Goal: Contribute content: Contribute content

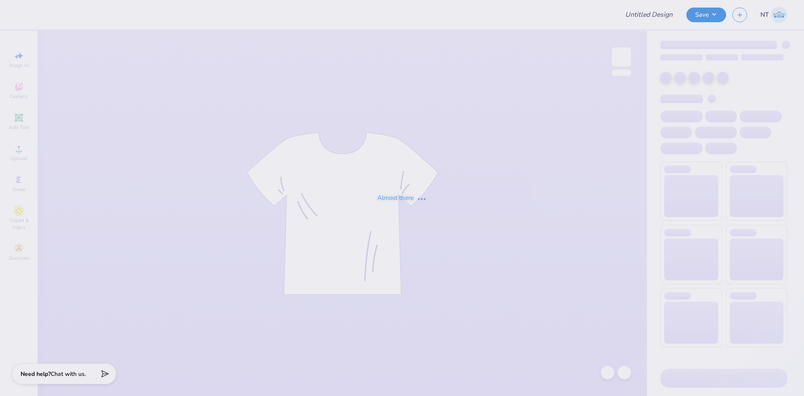
type input "DSP Fall Rush"
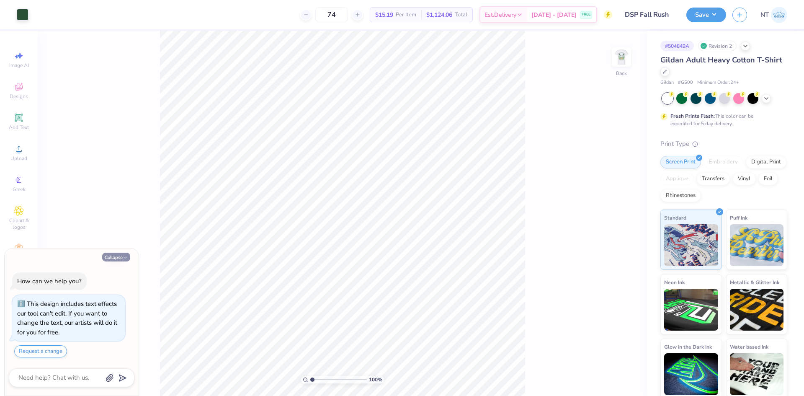
click at [108, 260] on button "Collapse" at bounding box center [116, 256] width 28 height 9
type textarea "x"
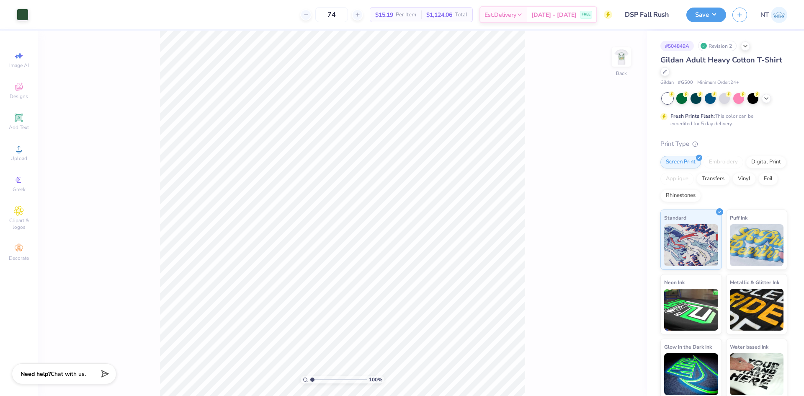
click at [528, 211] on div "100 % Back" at bounding box center [342, 213] width 609 height 365
click at [631, 58] on img at bounding box center [620, 56] width 33 height 33
type input "1.03"
type input "0.99"
type input "19.22"
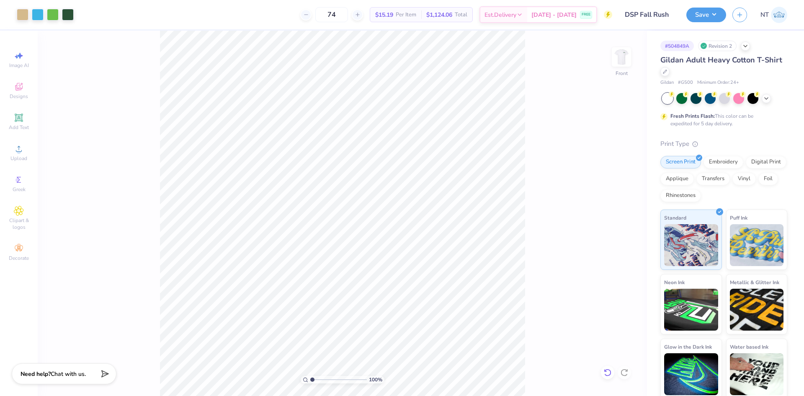
click at [604, 370] on icon at bounding box center [605, 370] width 2 height 2
click at [22, 125] on span "Add Text" at bounding box center [19, 127] width 20 height 7
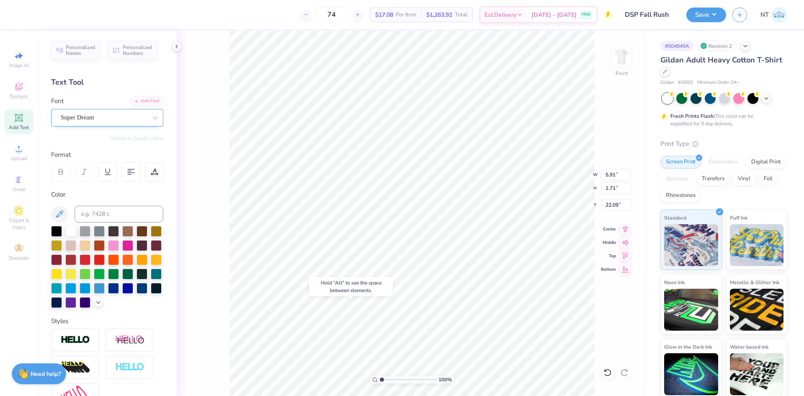
type input "22.09"
click at [146, 100] on div "Add Font" at bounding box center [146, 100] width 33 height 10
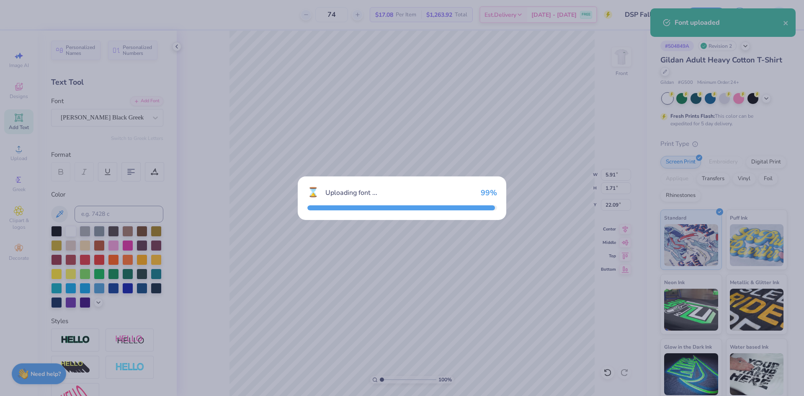
type input "7.05"
type input "1.70"
type input "22.10"
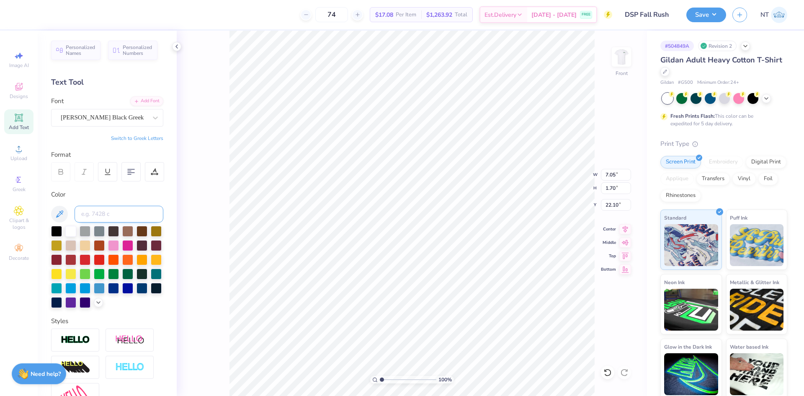
click at [101, 210] on input at bounding box center [119, 214] width 89 height 17
type input "350"
type textarea "FALL RECRUITMENT 2025"
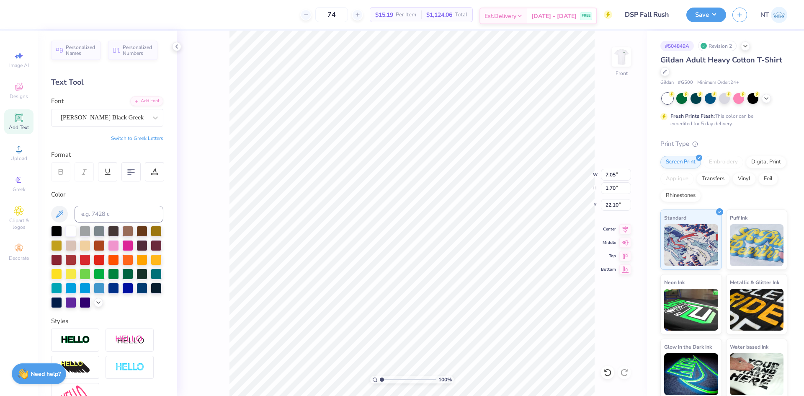
type input "12.00"
type input "14.96"
type input "5.50"
type input "14.65"
type input "0.86"
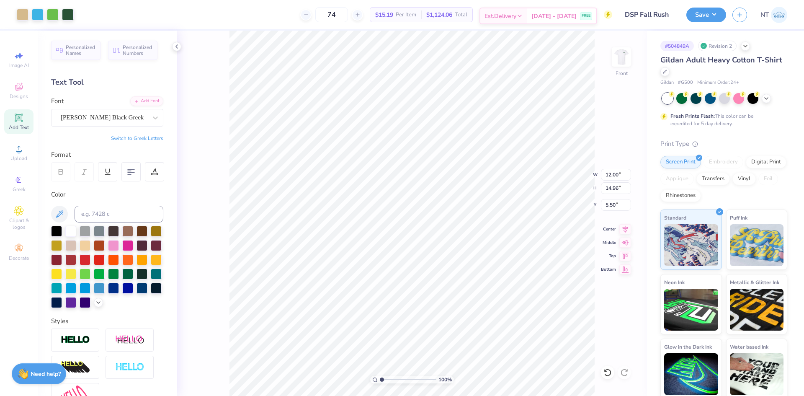
type input "22.52"
type input "9.41"
type input "0.55"
type input "22.82"
type input "21.90"
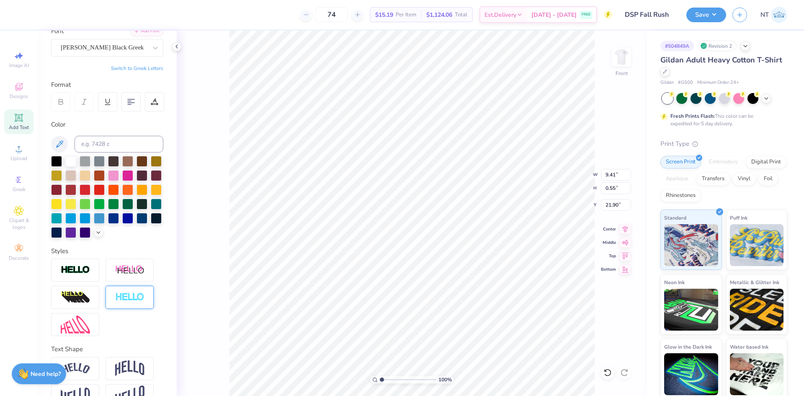
scroll to position [105, 0]
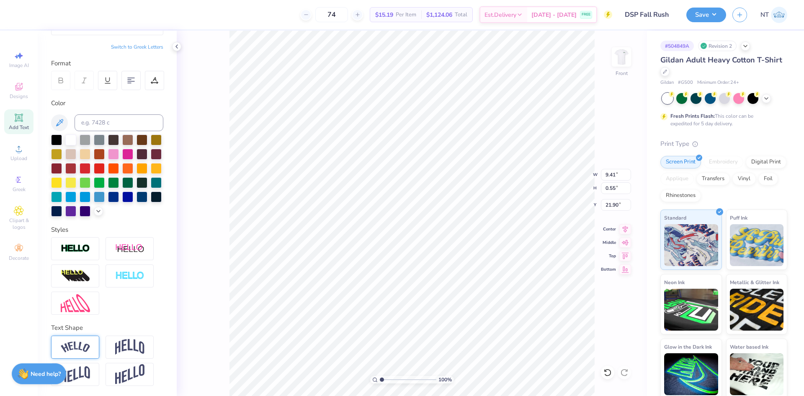
click at [82, 345] on img at bounding box center [75, 346] width 29 height 11
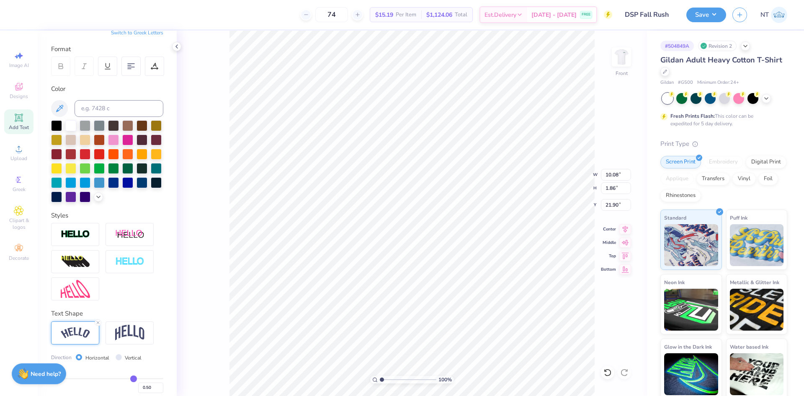
type input "10.08"
type input "1.86"
type input "21.25"
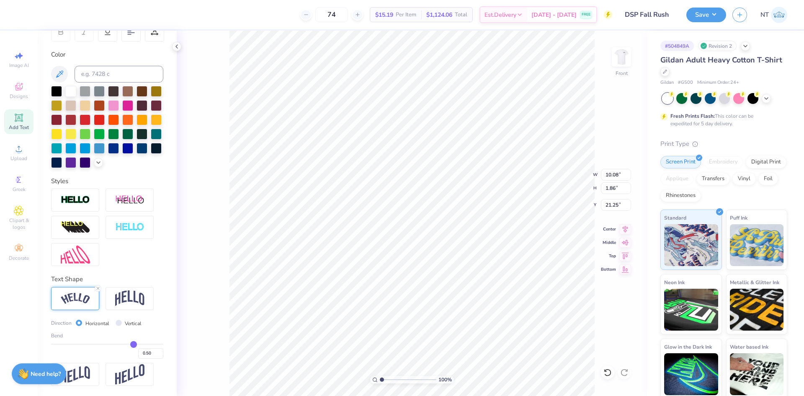
type input "-0.22"
click at [93, 343] on input "range" at bounding box center [107, 343] width 112 height 1
type input "9.70"
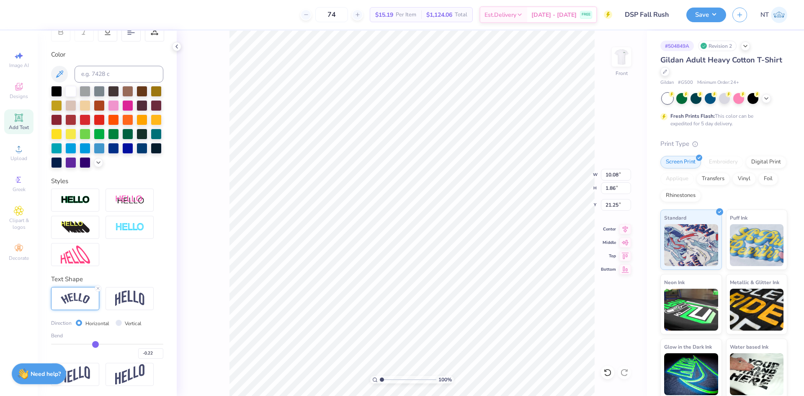
type input "0.75"
type input "21.80"
click at [82, 342] on div "Bend -0.22" at bounding box center [107, 345] width 112 height 27
click at [78, 345] on div "-0.22" at bounding box center [107, 350] width 112 height 15
type input "-0.51"
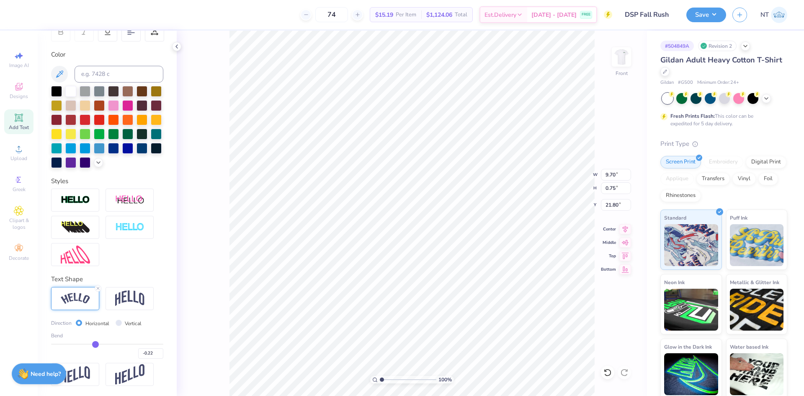
type input "-0.51"
click at [79, 344] on input "range" at bounding box center [107, 343] width 112 height 1
type input "10.04"
type input "1.89"
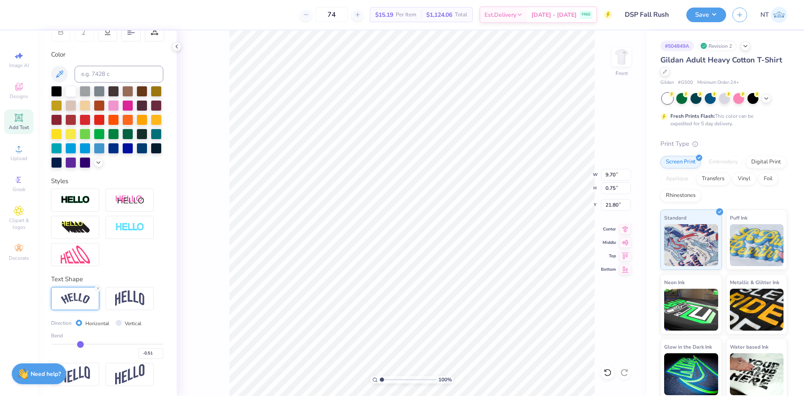
type input "21.23"
type input "1"
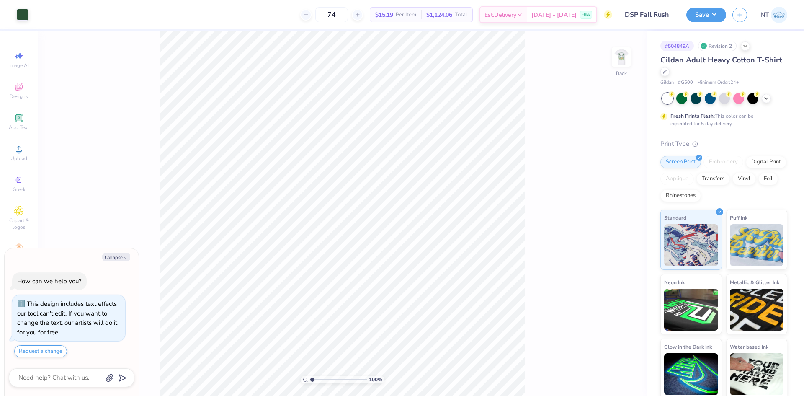
click at [115, 251] on div "Collapse How can we help you? This design includes text effects our tool can't …" at bounding box center [72, 321] width 134 height 147
click at [627, 50] on img at bounding box center [621, 57] width 17 height 17
click at [115, 253] on button "Collapse" at bounding box center [116, 256] width 28 height 9
type textarea "x"
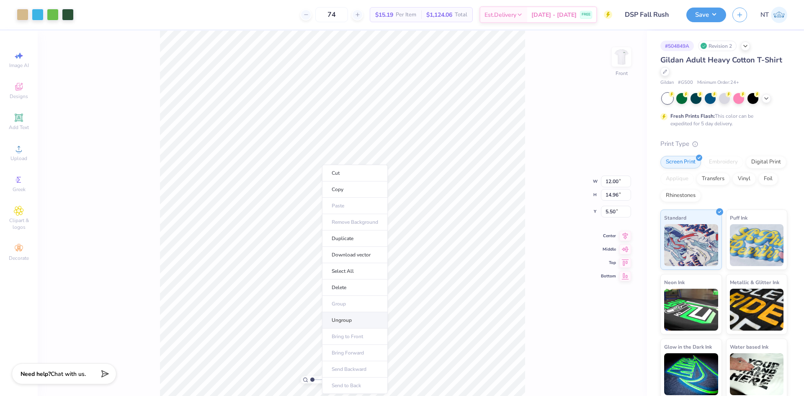
click at [350, 316] on li "Ungroup" at bounding box center [355, 320] width 66 height 16
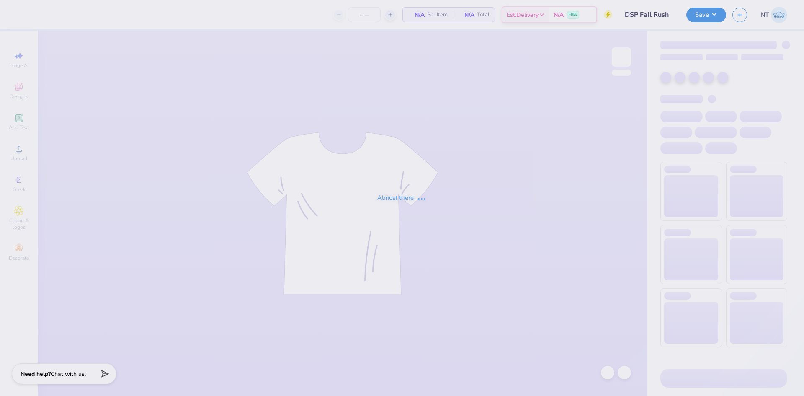
type input "74"
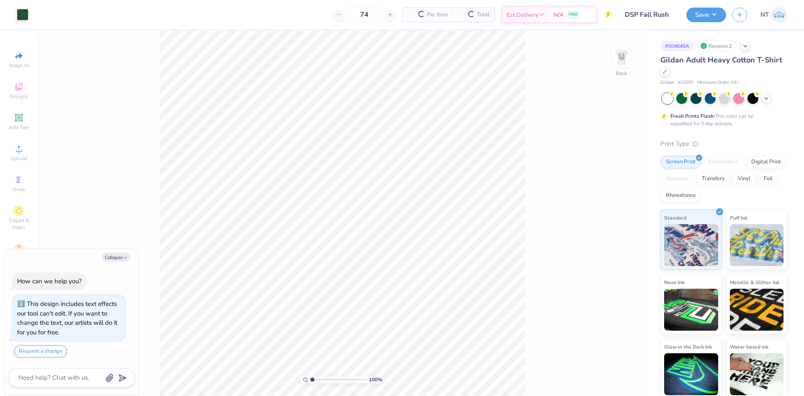
click at [119, 261] on div "Collapse How can we help you? This design includes text effects our tool can't …" at bounding box center [72, 321] width 134 height 147
click at [109, 259] on button "Collapse" at bounding box center [116, 256] width 28 height 9
type textarea "x"
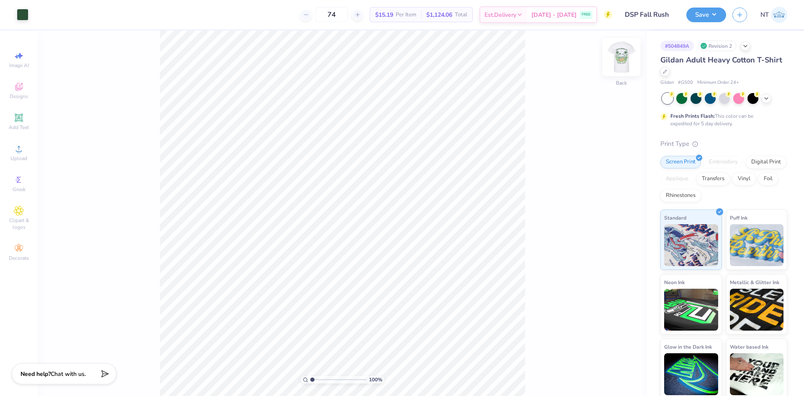
click at [624, 58] on img at bounding box center [620, 56] width 33 height 33
click at [533, 340] on div "100 % Front" at bounding box center [342, 213] width 609 height 365
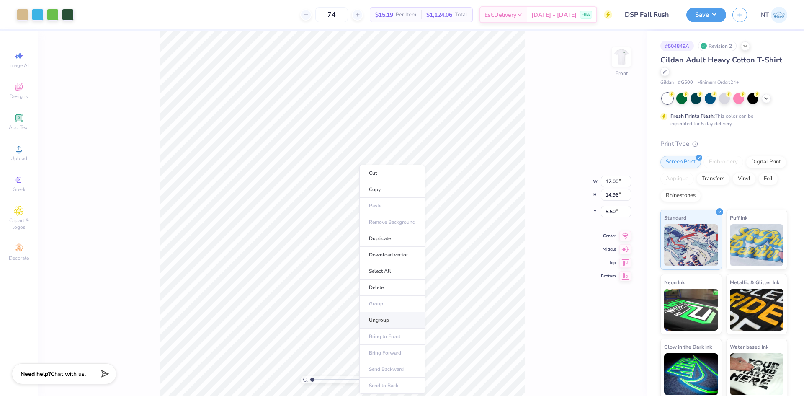
click at [393, 317] on li "Ungroup" at bounding box center [392, 320] width 66 height 16
click at [22, 120] on icon at bounding box center [19, 117] width 8 height 8
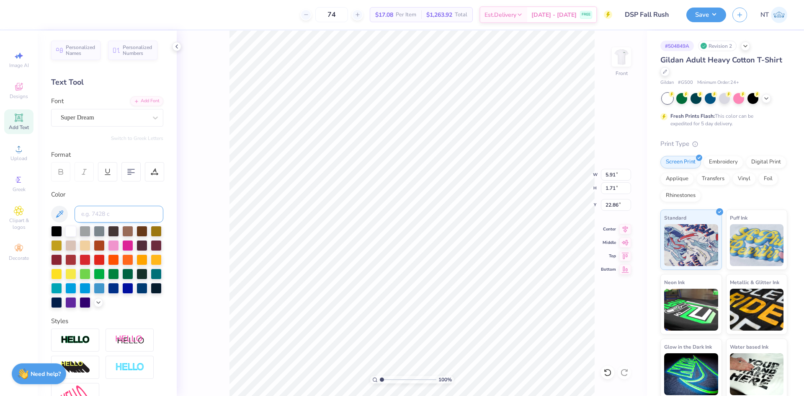
click at [108, 216] on input at bounding box center [119, 214] width 89 height 17
type input "350"
click at [144, 102] on div "Add Font" at bounding box center [146, 100] width 33 height 10
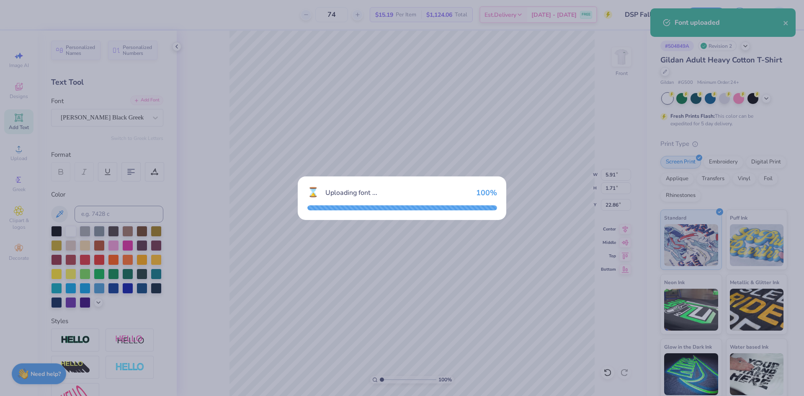
type input "7.05"
type input "1.70"
type input "22.87"
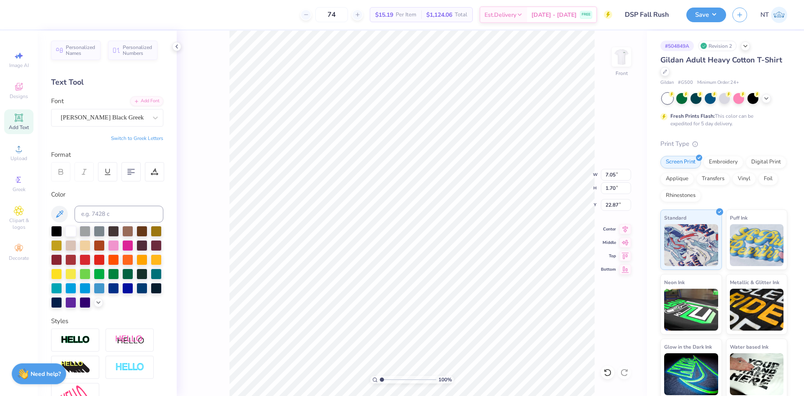
type textarea "FALL RECRUITMENT 2025"
click at [607, 175] on input "14.65" at bounding box center [616, 175] width 30 height 12
type input "12.00"
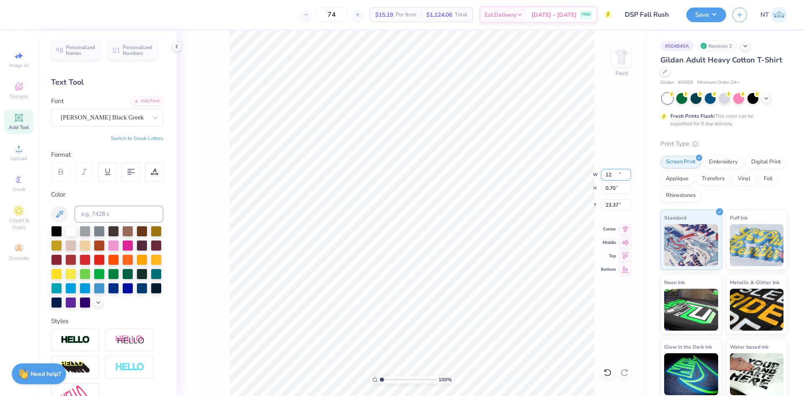
type input "0.70"
type input "23.37"
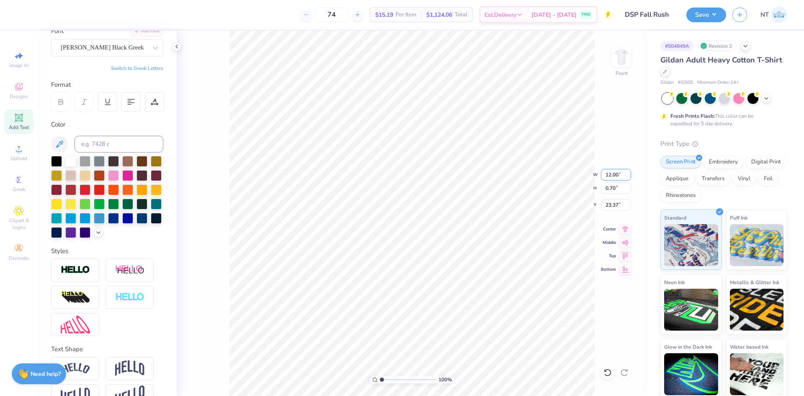
scroll to position [105, 0]
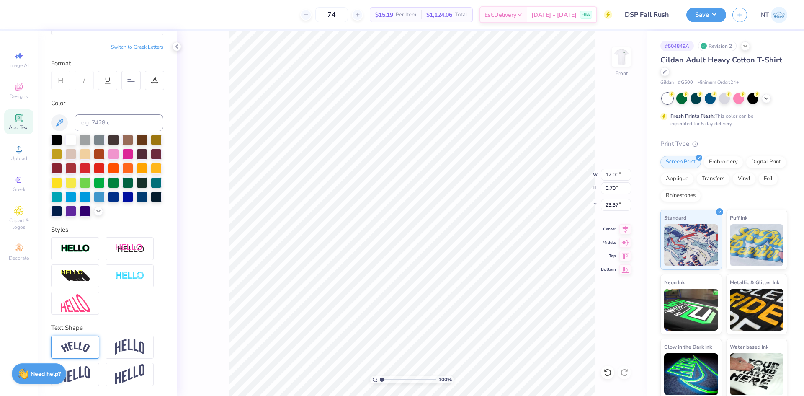
click at [71, 347] on img at bounding box center [75, 346] width 29 height 11
type input "12.85"
type input "2.37"
type input "22.54"
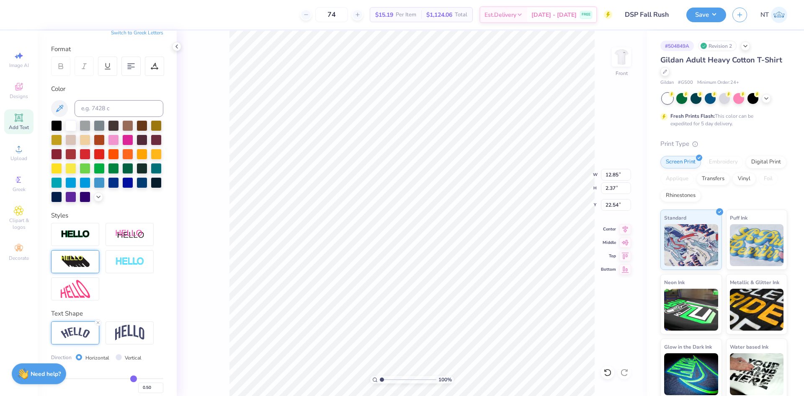
scroll to position [154, 0]
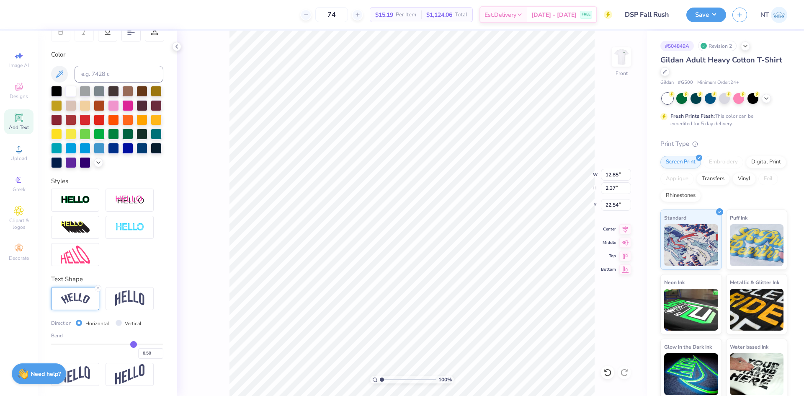
type input "0.45"
type input "0.43"
type input "0.4"
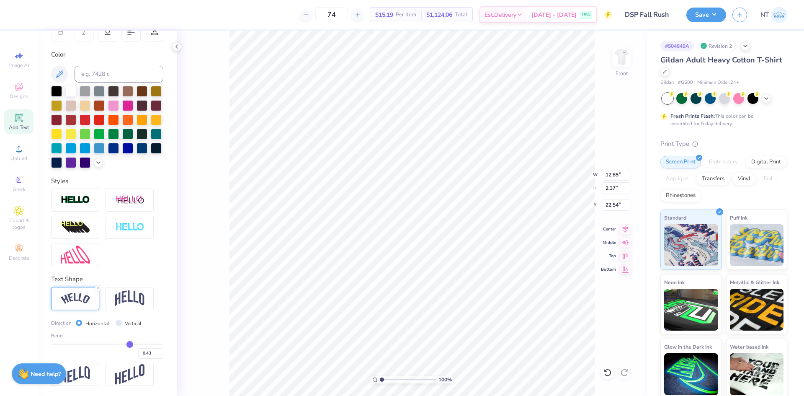
type input "0.40"
type input "0.37"
type input "0.35"
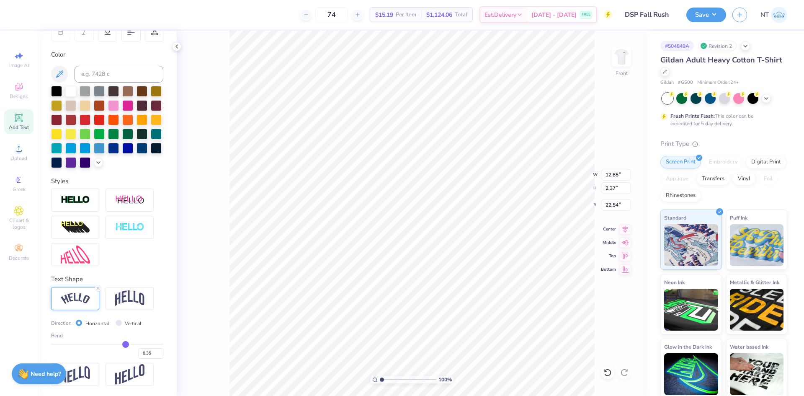
type input "0.27"
type input "0.18"
type input "0.08"
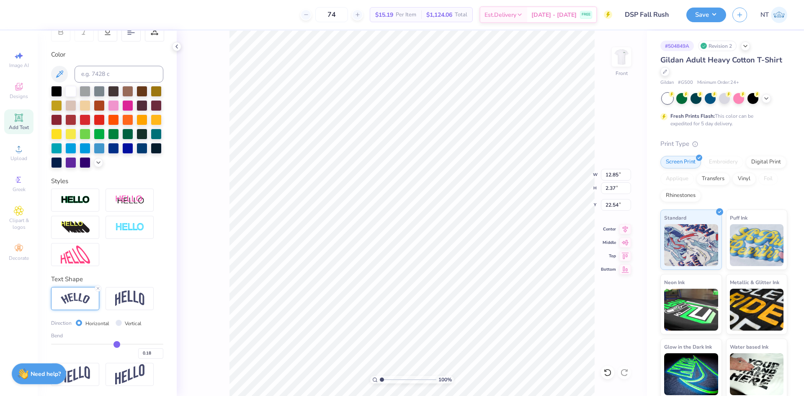
type input "0.08"
type input "0"
type input "0.00"
type input "-0.06"
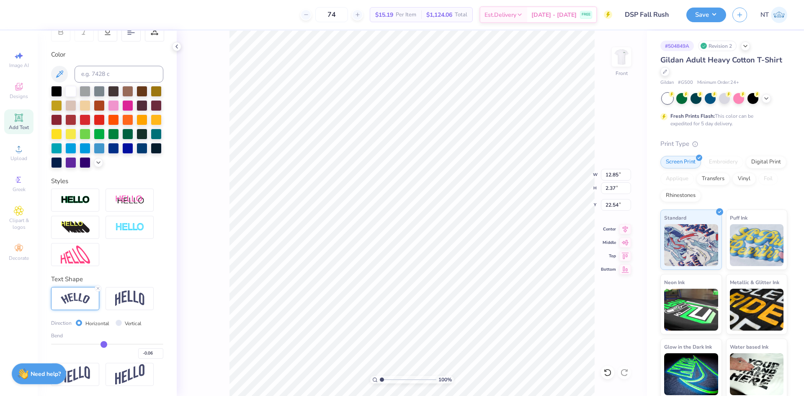
type input "-0.09"
type input "-0.11"
type input "-0.12"
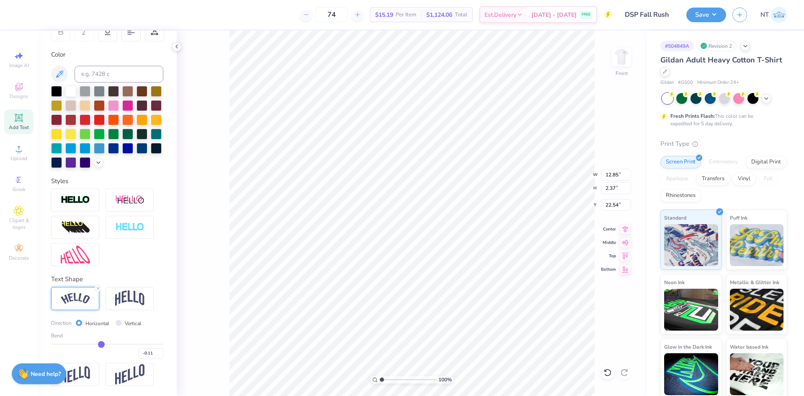
type input "-0.12"
type input "-0.14"
type input "-0.16"
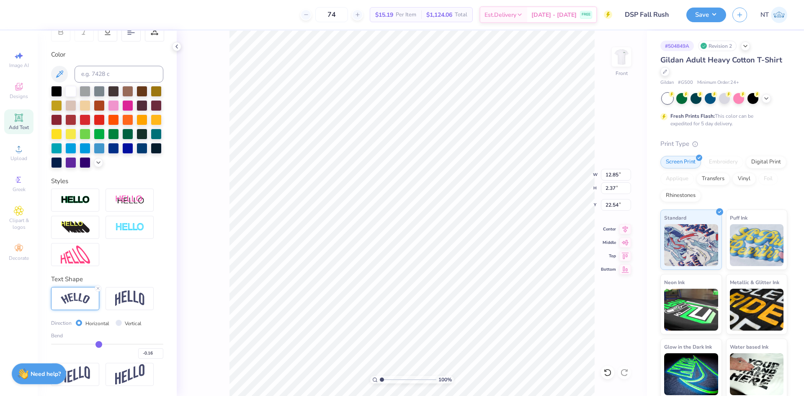
type input "-0.18"
type input "-0.2"
type input "-0.20"
type input "-0.21"
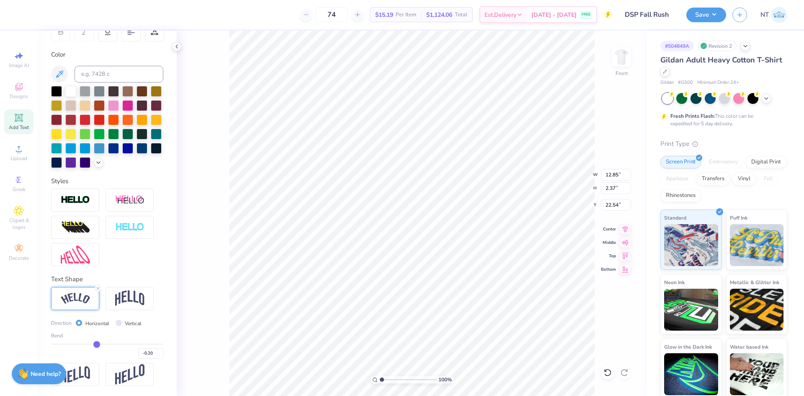
type input "-0.21"
type input "-0.22"
type input "-0.24"
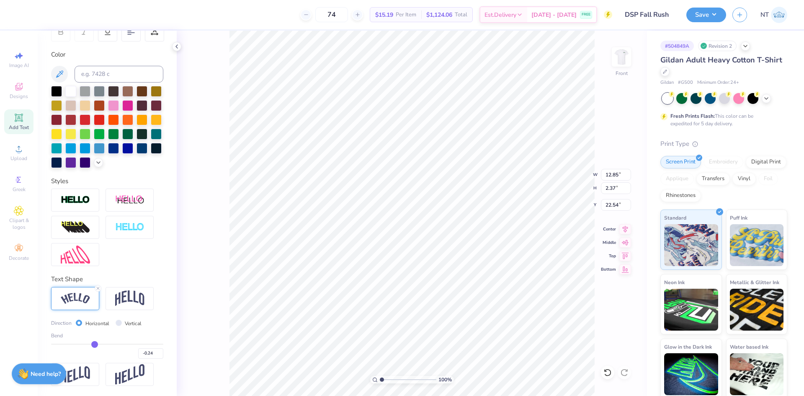
type input "-0.25"
type input "-0.27"
type input "-0.28"
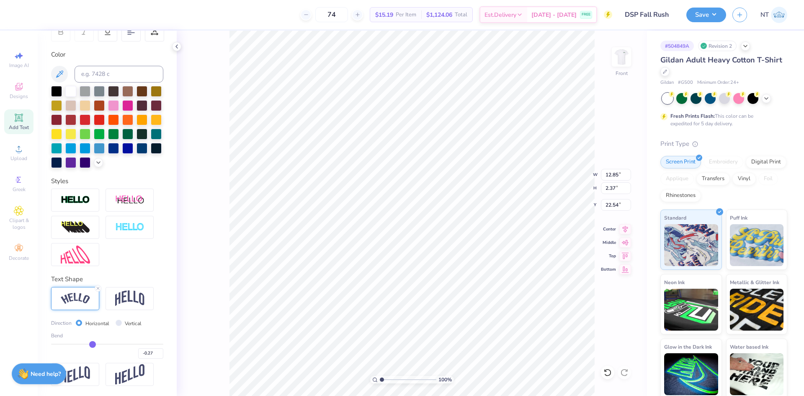
type input "-0.28"
type input "-0.29"
type input "-0.3"
type input "-0.30"
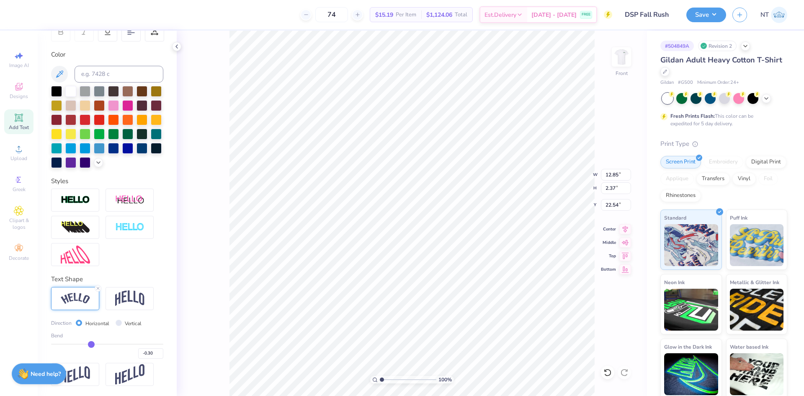
type input "-0.31"
type input "-0.32"
type input "-0.33"
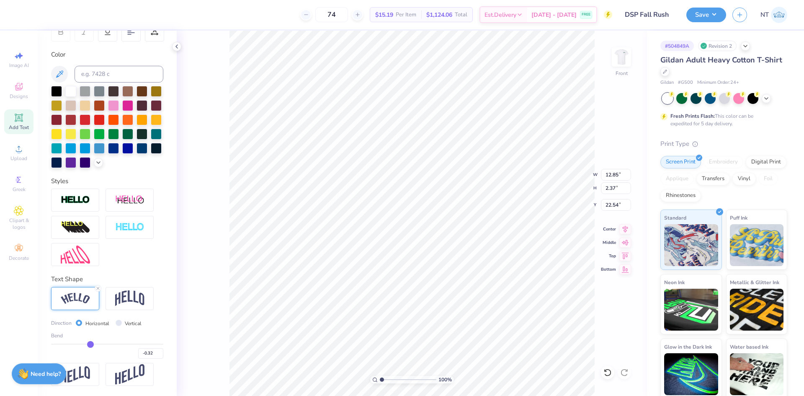
type input "-0.33"
type input "-0.34"
type input "-0.35"
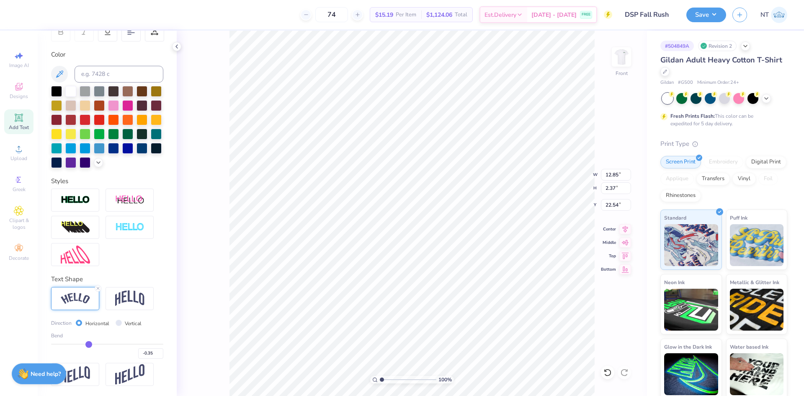
type input "-0.36"
type input "-0.37"
type input "-0.38"
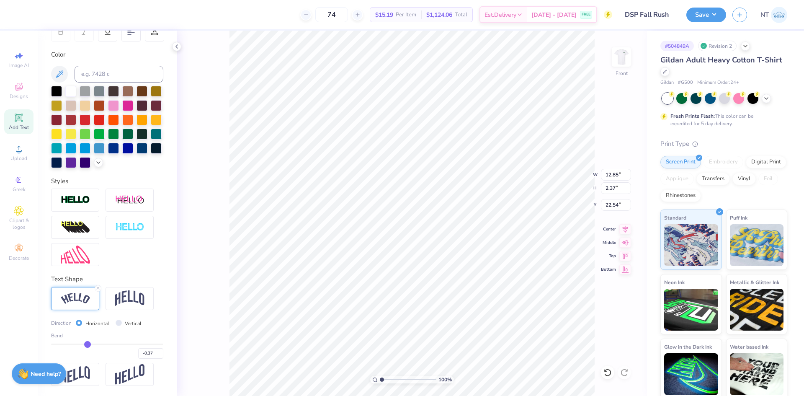
type input "-0.38"
type input "-0.39"
type input "-0.4"
type input "-0.40"
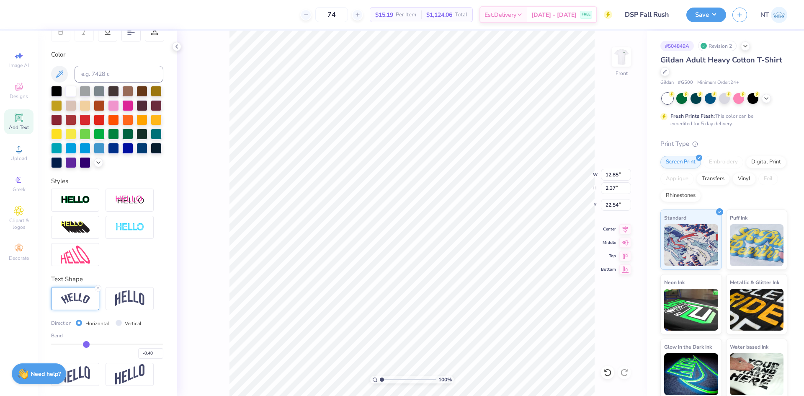
type input "-0.41"
type input "-0.42"
type input "-0.43"
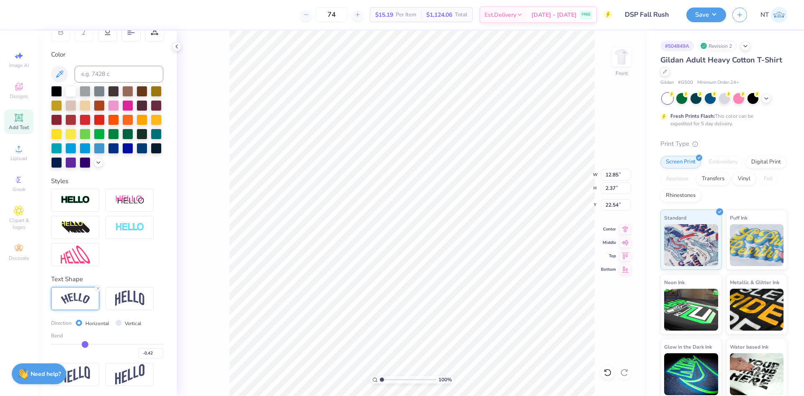
type input "-0.43"
type input "-0.44"
type input "-0.45"
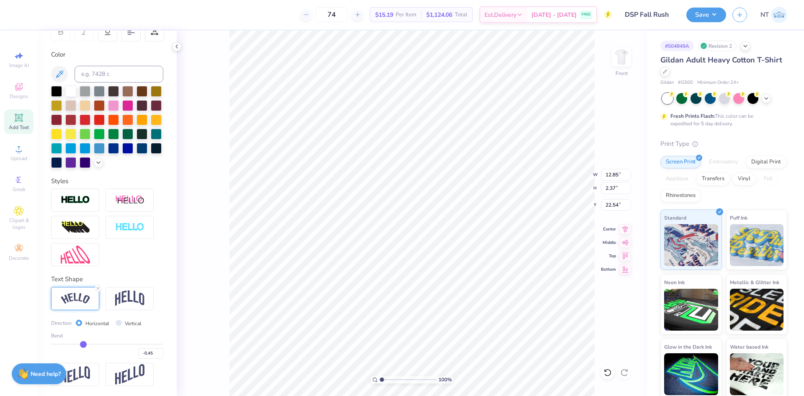
type input "-0.46"
type input "-0.47"
type input "-0.48"
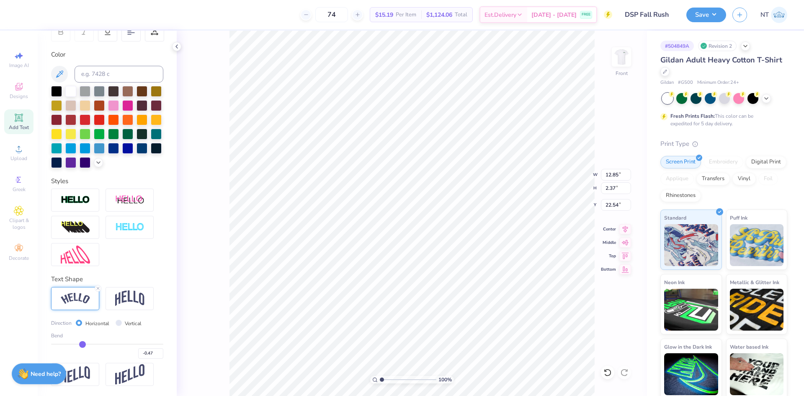
type input "-0.48"
type input "-0.49"
type input "-0.5"
type input "-0.50"
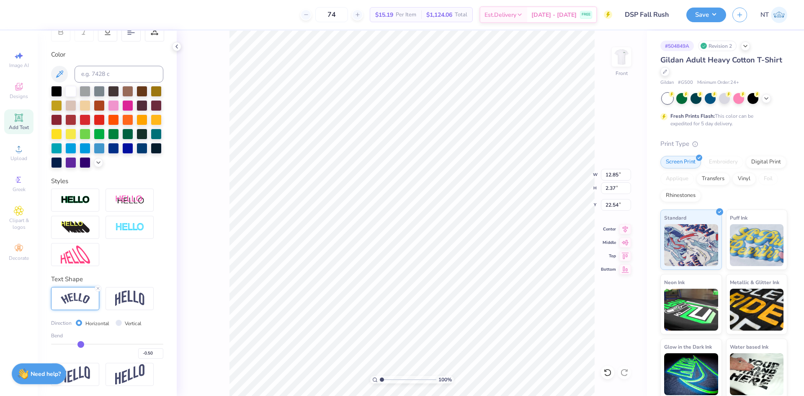
drag, startPoint x: 128, startPoint y: 343, endPoint x: 79, endPoint y: 346, distance: 48.6
type input "-0.5"
click at [79, 345] on input "range" at bounding box center [107, 343] width 112 height 1
type input "12.79"
type input "2.34"
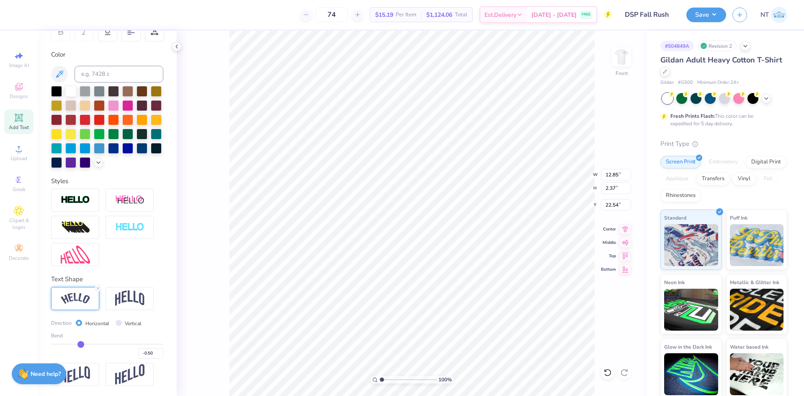
type input "22.55"
click at [627, 227] on icon at bounding box center [625, 228] width 12 height 10
click at [714, 10] on button "Save" at bounding box center [706, 13] width 40 height 15
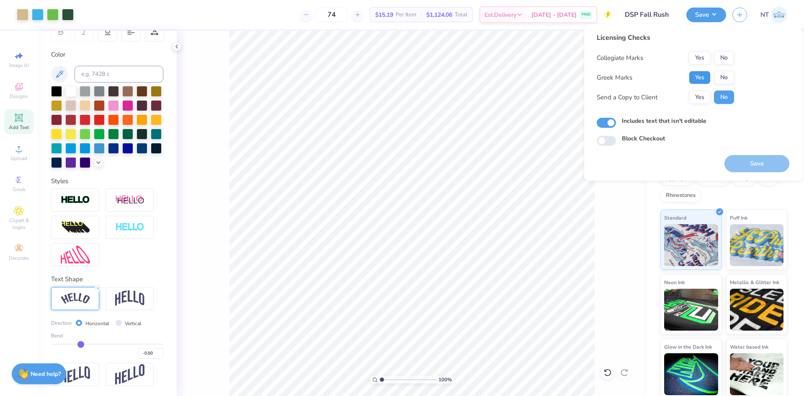
click at [702, 74] on button "Yes" at bounding box center [700, 77] width 22 height 13
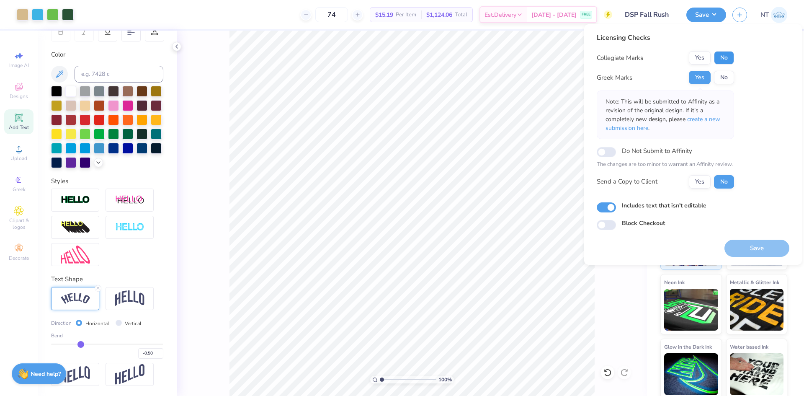
click at [725, 57] on button "No" at bounding box center [724, 57] width 20 height 13
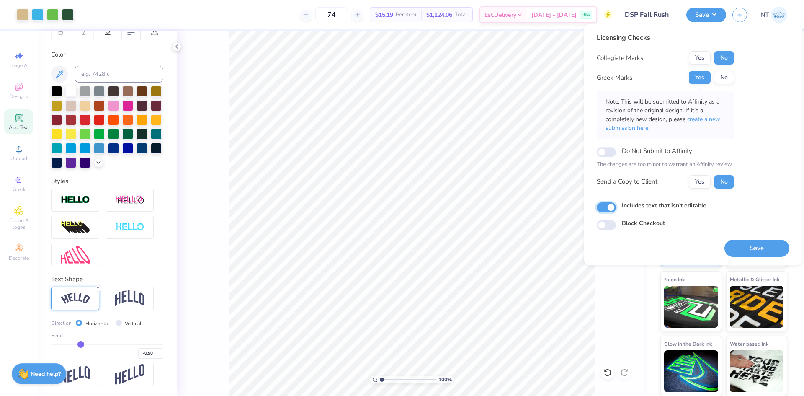
click at [610, 208] on input "Includes text that isn't editable" at bounding box center [605, 207] width 19 height 10
click at [612, 208] on input "Includes text that isn't editable" at bounding box center [605, 207] width 19 height 10
checkbox input "true"
click at [770, 247] on button "Save" at bounding box center [756, 247] width 65 height 17
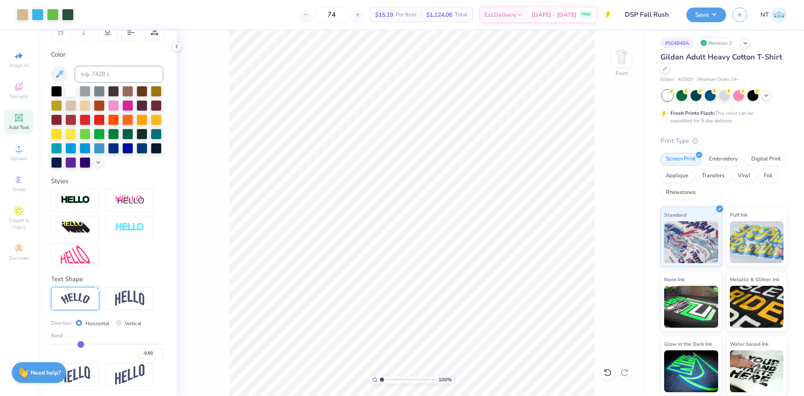
click at [42, 371] on strong "Need help?" at bounding box center [46, 372] width 30 height 8
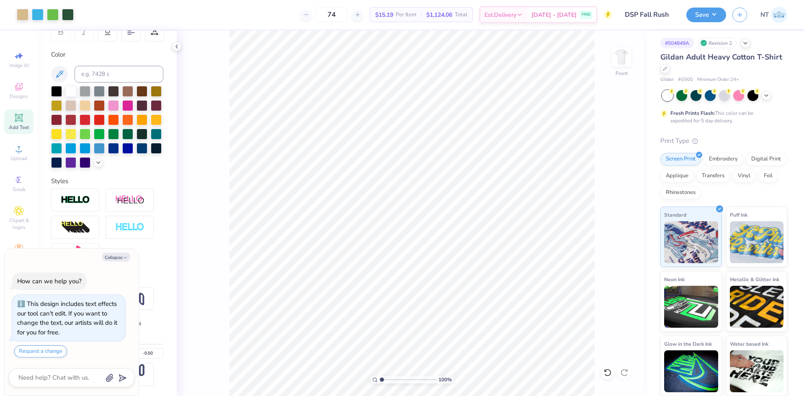
type textarea "x"
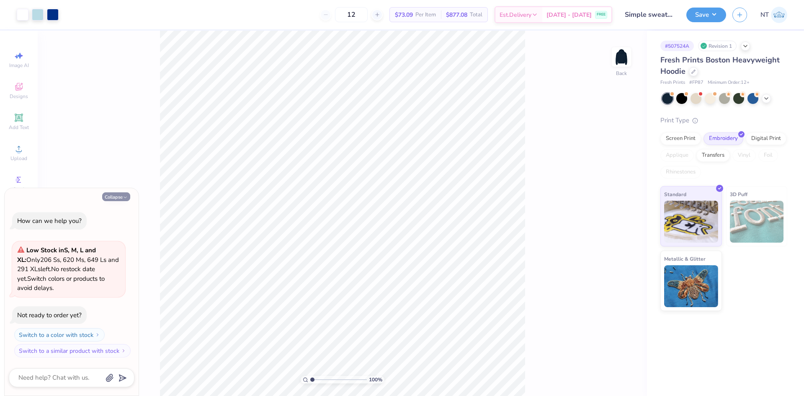
drag, startPoint x: 117, startPoint y: 191, endPoint x: 117, endPoint y: 197, distance: 6.3
click at [117, 195] on div "Collapse How can we help you? Low Stock in S, M, L and XL : Only 206 Ss, 620 Ms…" at bounding box center [72, 292] width 134 height 208
click at [118, 200] on button "Collapse" at bounding box center [116, 196] width 28 height 9
type textarea "x"
click at [114, 196] on button "Collapse" at bounding box center [116, 196] width 28 height 9
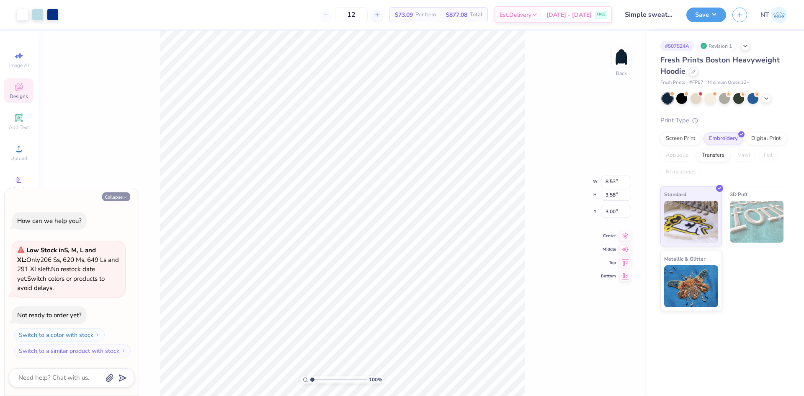
type textarea "x"
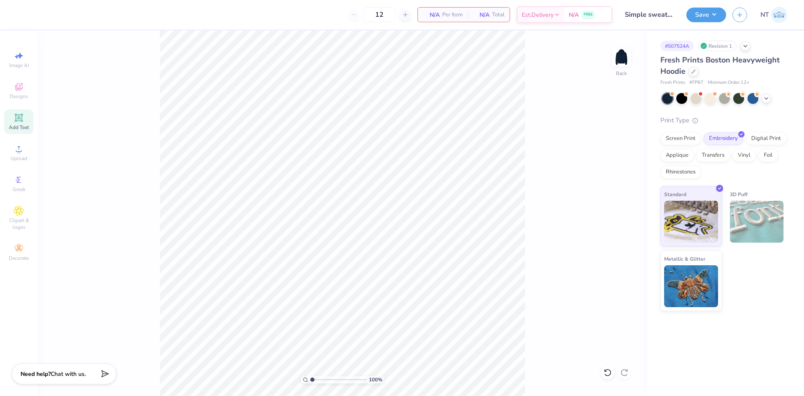
click at [27, 121] on div "Add Text" at bounding box center [18, 121] width 29 height 25
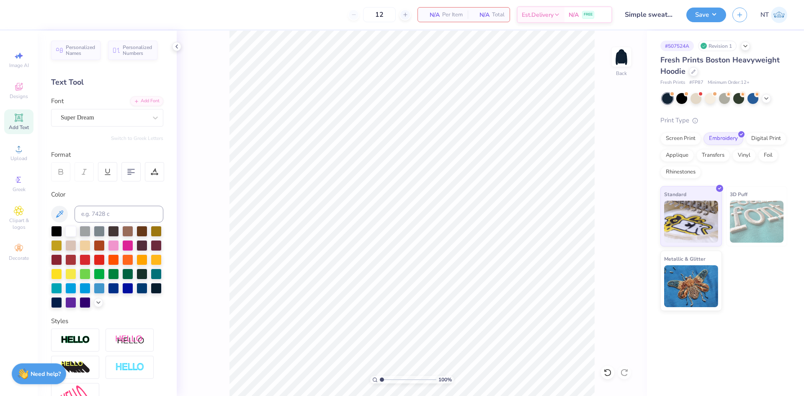
click at [26, 169] on div "Image AI Designs Add Text Upload Greek Clipart & logos Decorate" at bounding box center [18, 155] width 29 height 217
click at [25, 162] on div "Upload" at bounding box center [18, 152] width 29 height 25
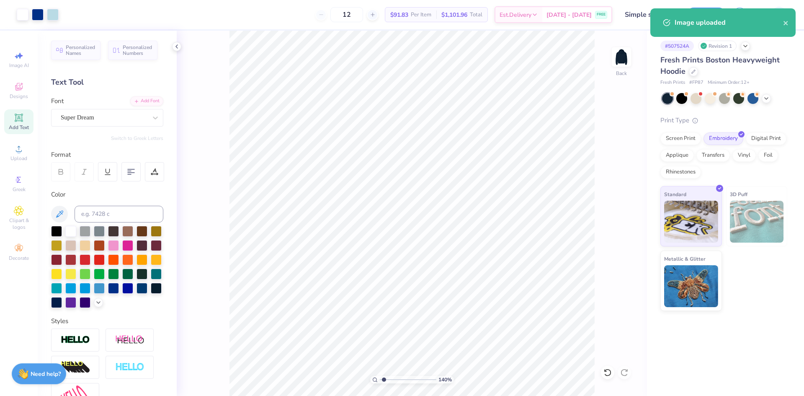
type input "1.39584517333909"
click at [614, 186] on input "8.60" at bounding box center [616, 188] width 30 height 12
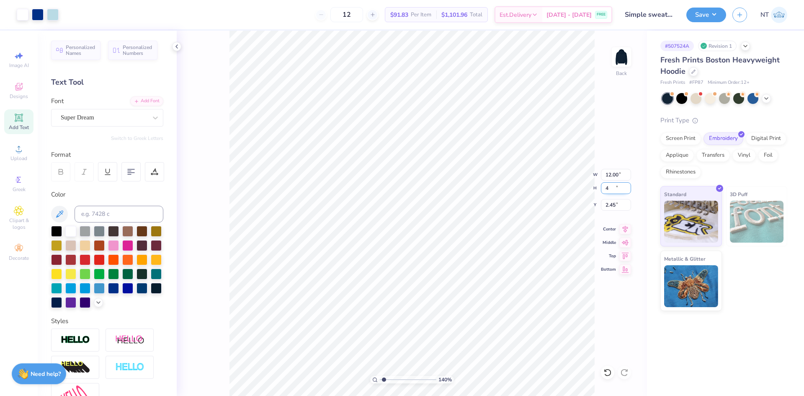
type input "4"
type input "1.39584517333909"
type input "5.58"
type input "4.00"
type input "4.75"
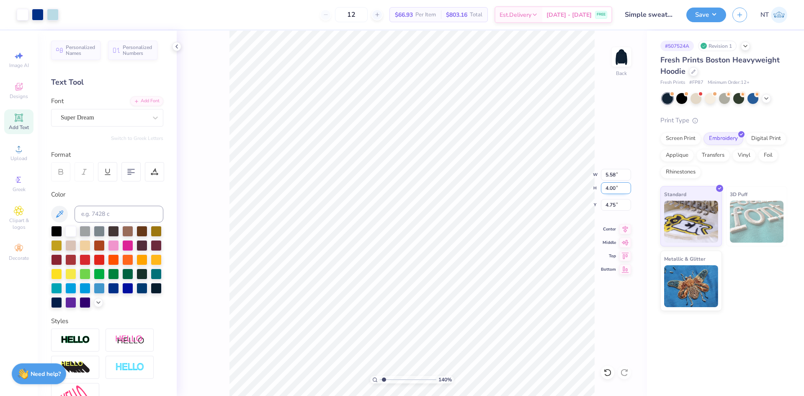
click at [604, 190] on input "4.00" at bounding box center [616, 188] width 30 height 12
type input "4"
type input "4.5"
type input "1.39584517333909"
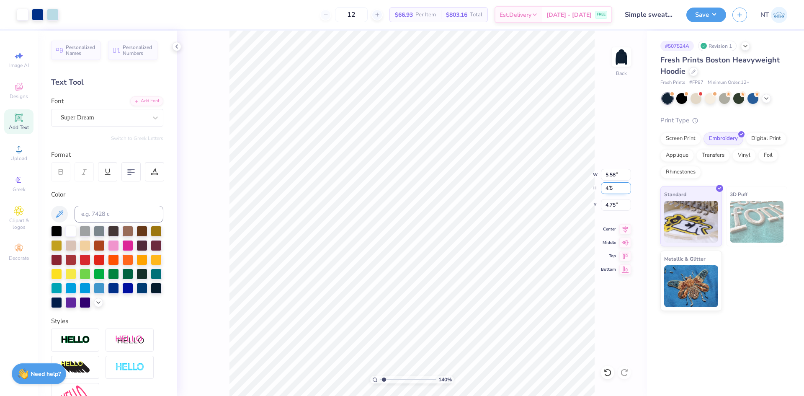
type input "6.28"
type input "4.50"
click at [605, 204] on input "4.50" at bounding box center [616, 205] width 30 height 12
click at [607, 210] on input "3.01" at bounding box center [616, 205] width 30 height 12
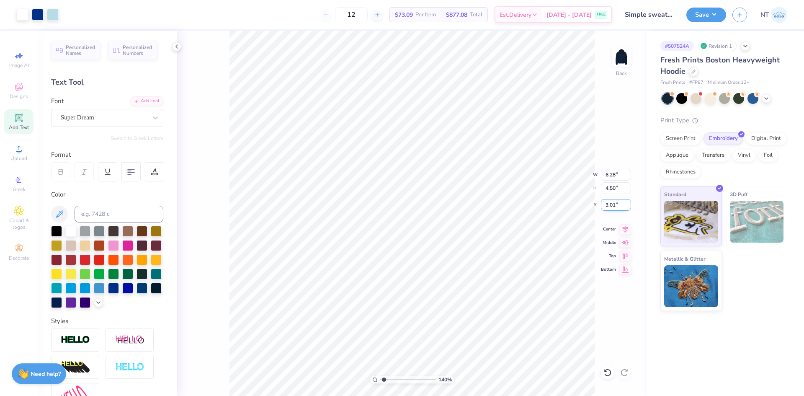
click at [607, 210] on input "3.01" at bounding box center [616, 205] width 30 height 12
type input "3"
type input "1.39584517333909"
type input "3.00"
type input "1.6491337272538"
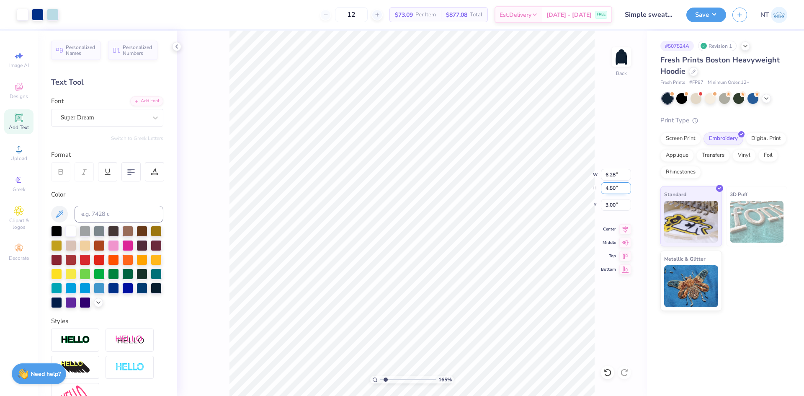
click at [614, 191] on input "4.50" at bounding box center [616, 188] width 30 height 12
type input "5"
type input "1.6491337272538"
type input "6.97"
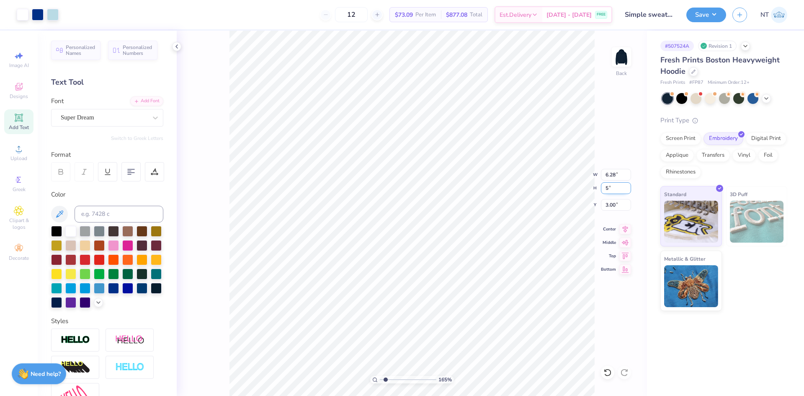
type input "5.00"
click at [612, 200] on input "2.75" at bounding box center [616, 205] width 30 height 12
type input "3"
type input "1.6491337272538"
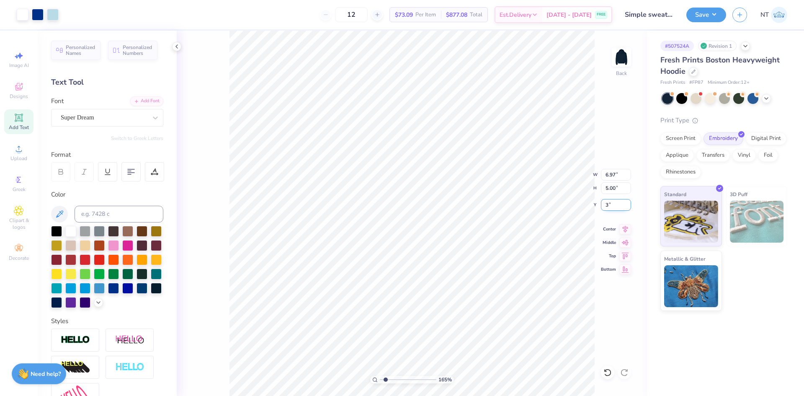
type input "3.00"
type input "1"
click at [724, 8] on div "Save" at bounding box center [706, 15] width 40 height 15
click at [721, 13] on button "Save" at bounding box center [706, 13] width 40 height 15
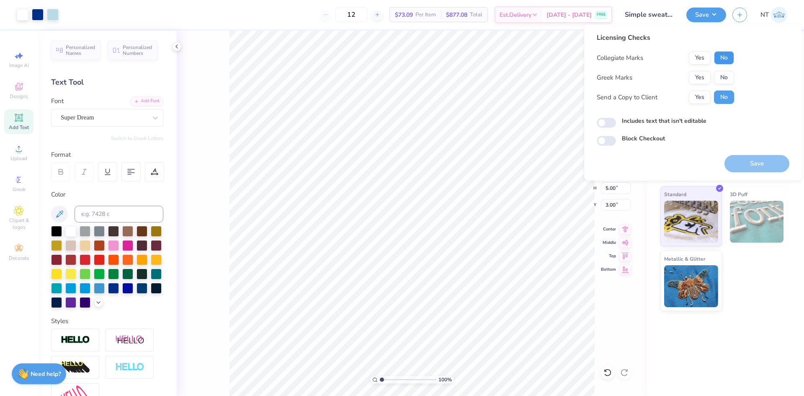
click at [728, 53] on button "No" at bounding box center [724, 57] width 20 height 13
click at [722, 75] on button "No" at bounding box center [724, 77] width 20 height 13
click at [691, 126] on div "Includes text that isn't editable" at bounding box center [692, 121] width 193 height 11
click at [692, 123] on label "Includes text that isn't editable" at bounding box center [664, 120] width 85 height 9
click at [616, 123] on input "Includes text that isn't editable" at bounding box center [605, 123] width 19 height 10
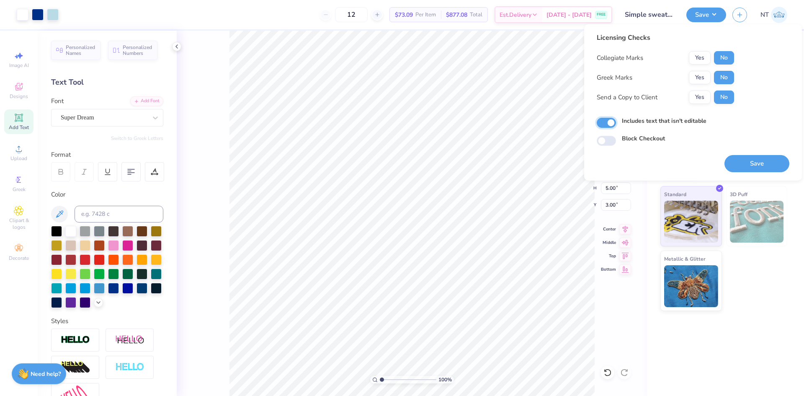
checkbox input "true"
click at [770, 170] on button "Save" at bounding box center [756, 163] width 65 height 17
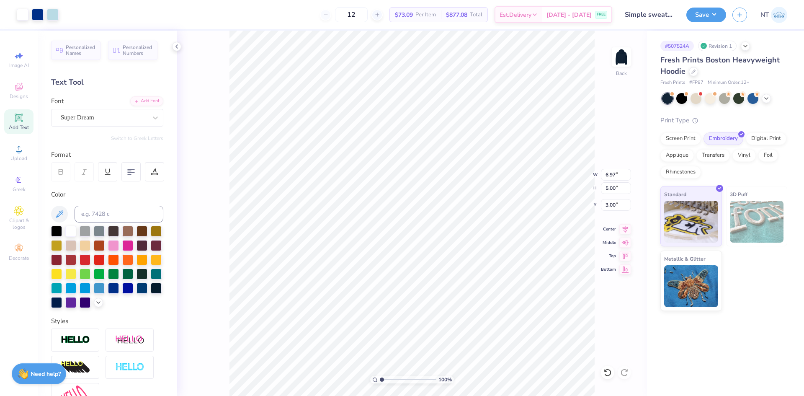
click at [699, 23] on div "Save NT" at bounding box center [745, 14] width 118 height 29
click at [708, 12] on button "Save" at bounding box center [706, 13] width 40 height 15
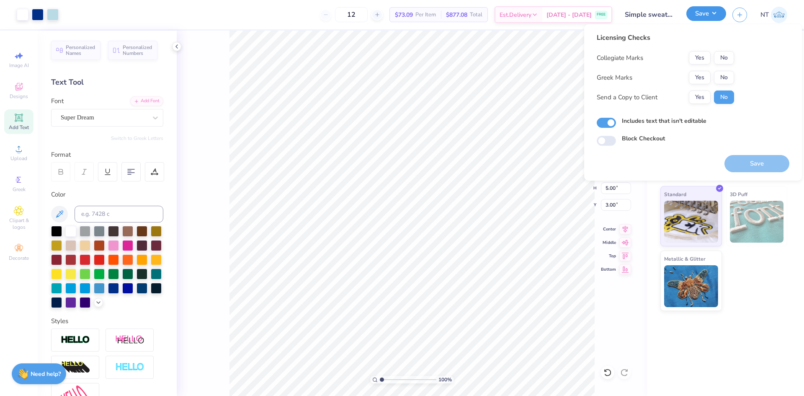
click at [708, 12] on button "Save" at bounding box center [706, 13] width 40 height 15
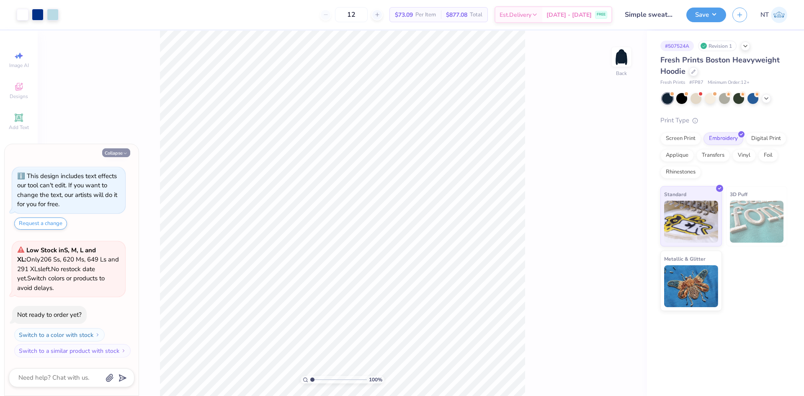
click at [128, 152] on button "Collapse" at bounding box center [116, 152] width 28 height 9
type textarea "x"
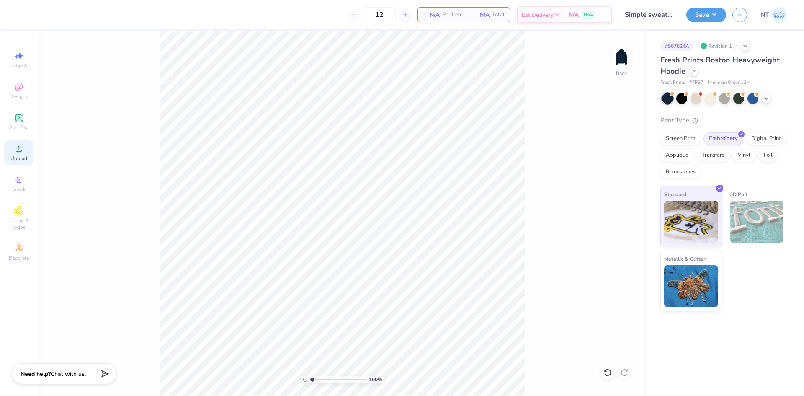
click at [18, 151] on circle at bounding box center [18, 151] width 5 height 5
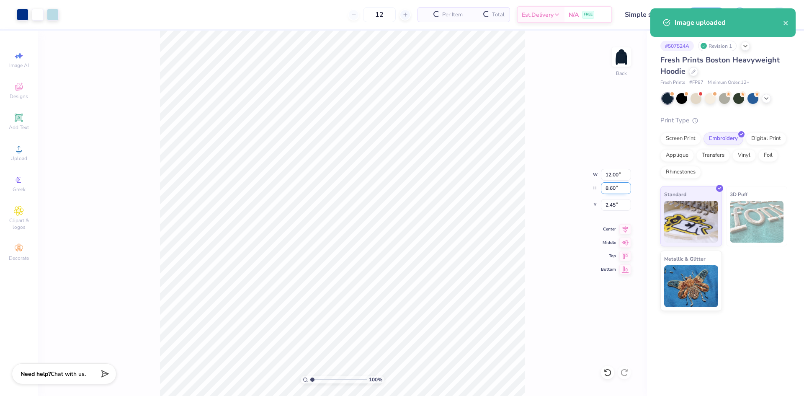
click at [615, 187] on input "8.60" at bounding box center [616, 188] width 30 height 12
type input "5"
type input "6.97"
type input "5.00"
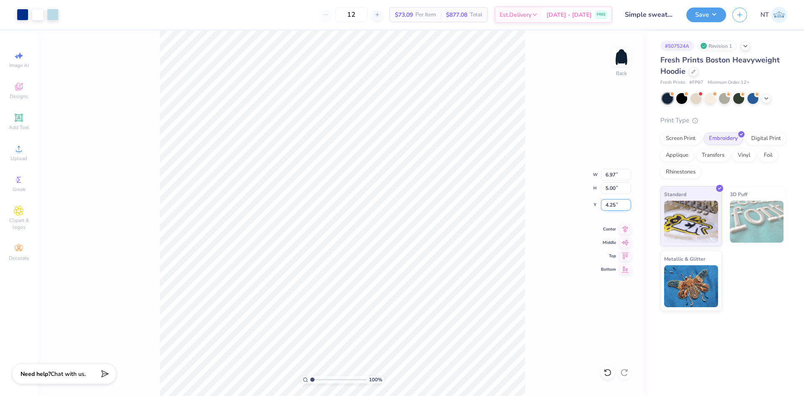
click at [603, 208] on input "4.25" at bounding box center [616, 205] width 30 height 12
type input "3.00"
type input "1"
click at [699, 11] on button "Save" at bounding box center [706, 13] width 40 height 15
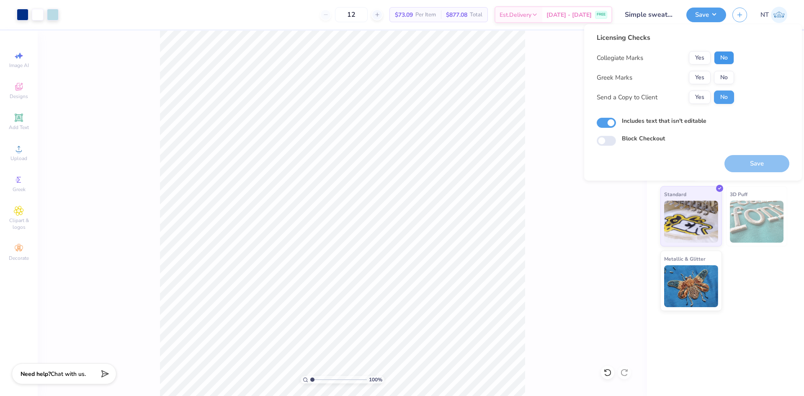
click at [728, 54] on button "No" at bounding box center [724, 57] width 20 height 13
click at [724, 75] on button "No" at bounding box center [724, 77] width 20 height 13
click at [751, 164] on button "Save" at bounding box center [756, 163] width 65 height 17
